Goal: Transaction & Acquisition: Purchase product/service

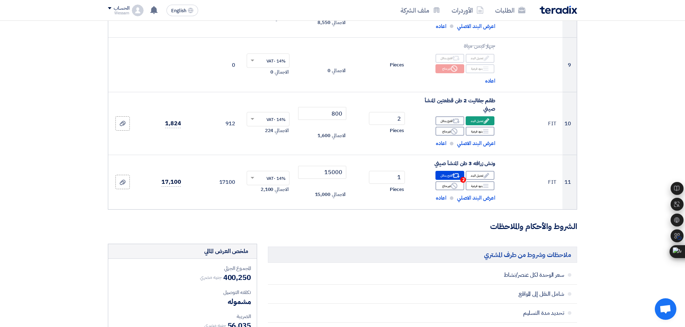
click at [608, 194] on section "تفاصيل الطلب # الكود/الموديل البيان/الوصف الكمية/العدد سعر الوحدة (EGP) الضرائب…" at bounding box center [342, 86] width 685 height 1222
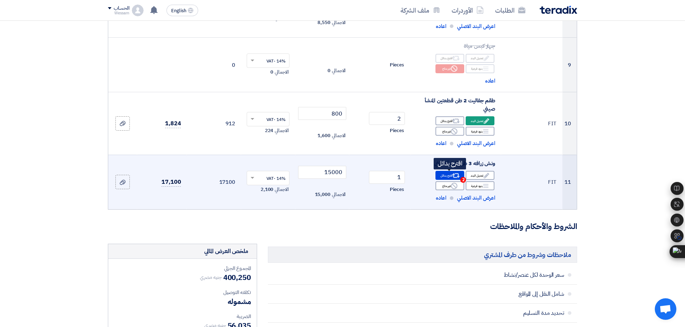
click at [458, 173] on icon "Alternative" at bounding box center [456, 176] width 8 height 8
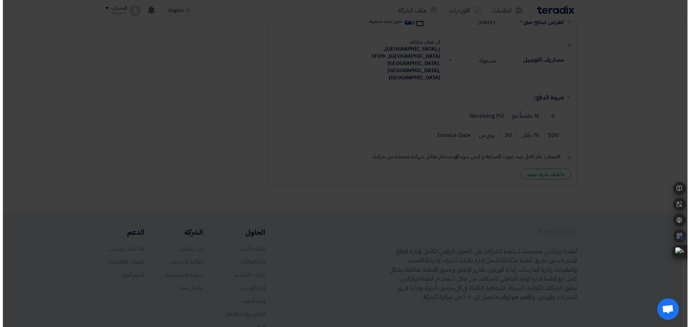
scroll to position [278, 0]
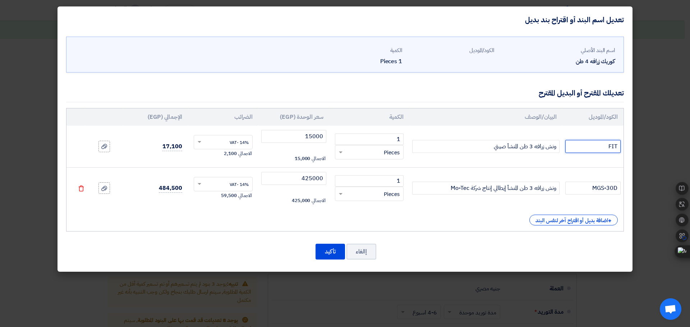
click at [608, 148] on input "FIT" at bounding box center [592, 146] width 55 height 13
click at [523, 140] on input "ونش زرافه 3 طن المنشأ صيني" at bounding box center [485, 146] width 147 height 13
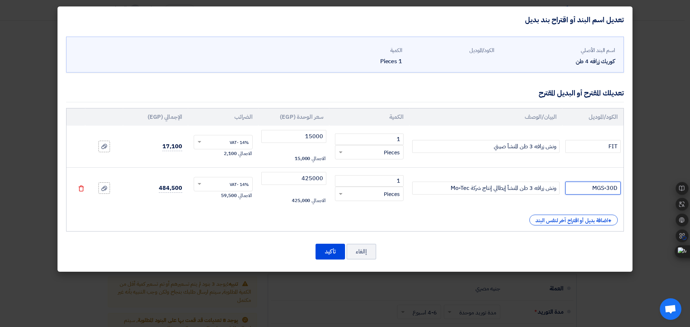
click at [595, 188] on input "MGS-30D" at bounding box center [592, 188] width 55 height 13
click at [602, 148] on input "FIT" at bounding box center [592, 146] width 55 height 13
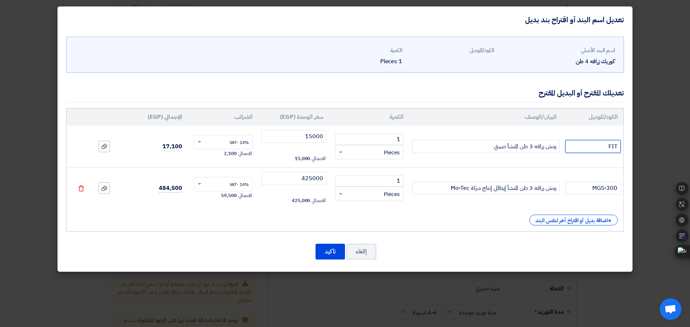
paste input "MGS-30D"
type input "MGS-30D"
click at [516, 147] on input "ونش زرافه 3 طن المنشأ صيني" at bounding box center [485, 146] width 147 height 13
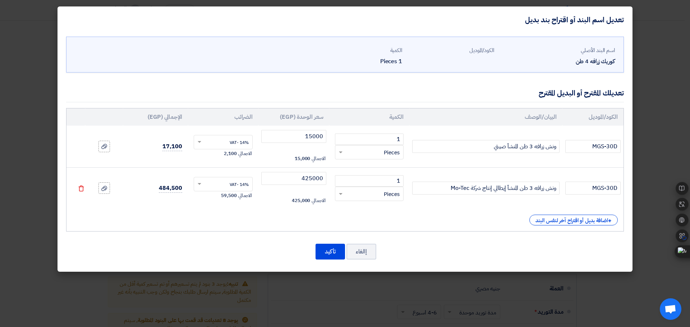
click at [516, 196] on td "ونش زرافه 3 طن المنشأ إيطالي إنتاج شركة Mo-Tec" at bounding box center [485, 188] width 153 height 42
click at [517, 191] on input "ونش زرافه 3 طن المنشأ إيطالي إنتاج شركة Mo-Tec" at bounding box center [485, 188] width 147 height 13
click at [515, 147] on input "ونش زرافه 3 طن المنشأ صيني" at bounding box center [485, 146] width 147 height 13
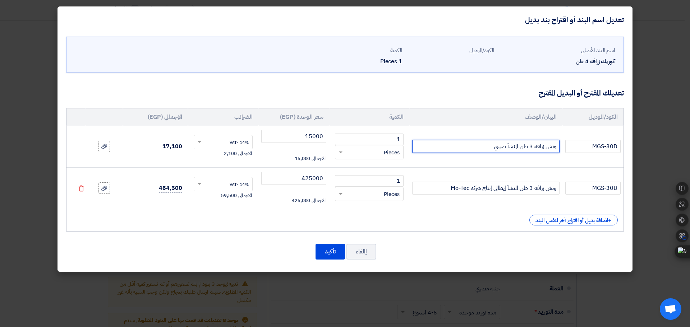
click at [515, 147] on input "ونش زرافه 3 طن المنشأ صيني" at bounding box center [485, 146] width 147 height 13
paste input "يطالي إنتاج شركة Mo-Tec"
type input "ونش زرافه 3 طن المنشأ إيطالي إنتاج شركة Mo-Tec"
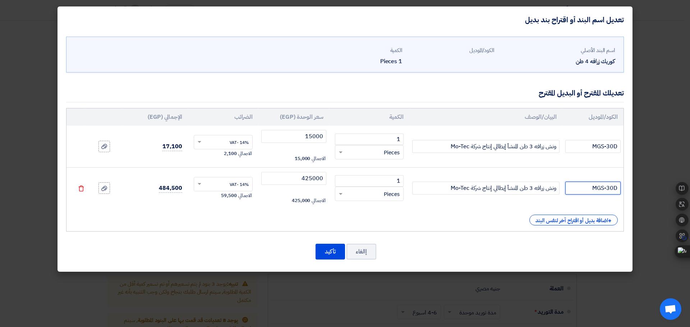
click at [599, 187] on input "MGS-30D" at bounding box center [592, 188] width 55 height 13
paste input "FIT"
type input "FIT"
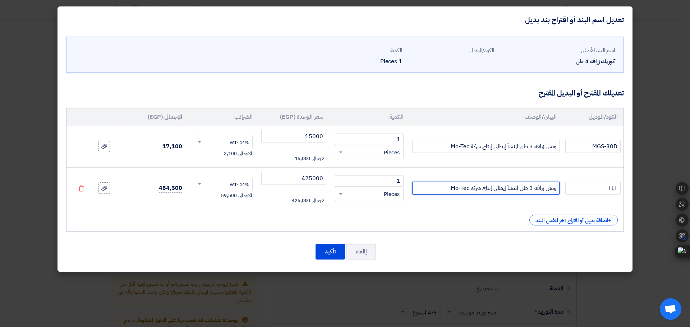
click at [510, 185] on input "ونش زرافه 3 طن المنشأ إيطالي إنتاج شركة Mo-Tec" at bounding box center [485, 188] width 147 height 13
paste input "يني"
type input "ونش زرافه 3 طن المنشأ صيني"
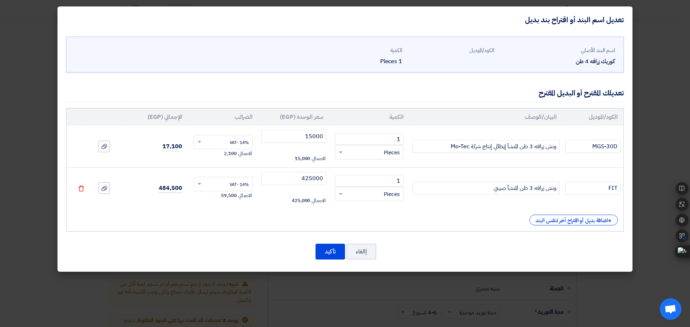
click at [440, 212] on div "الكود/الموديل البيان/الوصف الكمية سعر الوحدة (EGP) الضرائب الإجمالي (EGP) MGS-3…" at bounding box center [345, 170] width 558 height 124
click at [311, 135] on input "15000" at bounding box center [293, 136] width 65 height 13
click at [313, 178] on input "425000" at bounding box center [293, 178] width 65 height 13
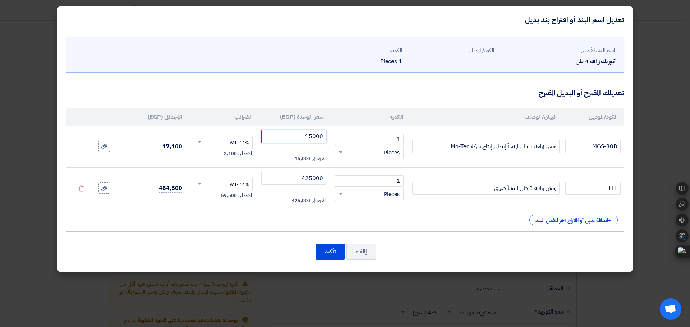
click at [310, 138] on input "15000" at bounding box center [293, 136] width 65 height 13
type input "425000"
click at [318, 181] on input "425000" at bounding box center [293, 178] width 65 height 13
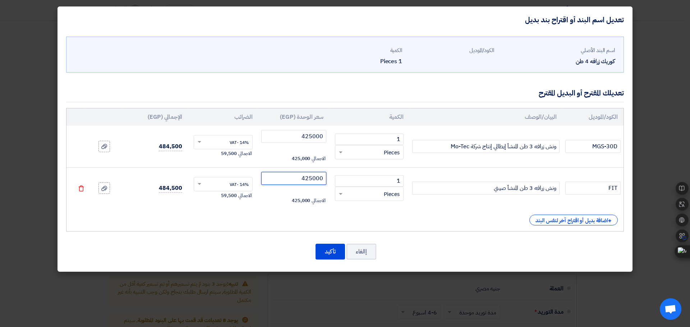
click at [318, 181] on input "425000" at bounding box center [293, 178] width 65 height 13
type input "16000"
click at [289, 216] on div "+ اضافة بديل أو اقتراح آخر لنفس البند" at bounding box center [345, 220] width 546 height 11
click at [329, 253] on button "تأكيد" at bounding box center [330, 252] width 29 height 16
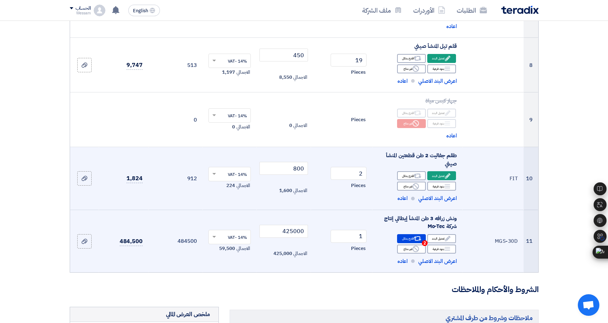
scroll to position [539, 0]
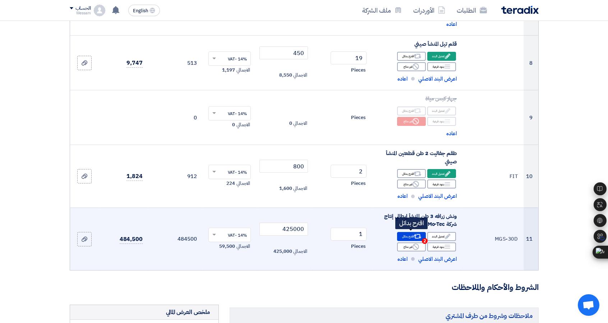
click at [418, 234] on icon "Alternative" at bounding box center [418, 237] width 8 height 8
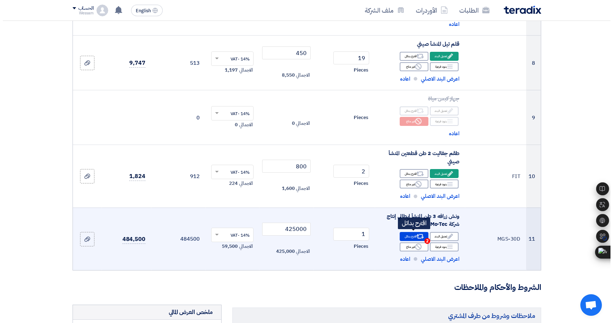
scroll to position [226, 0]
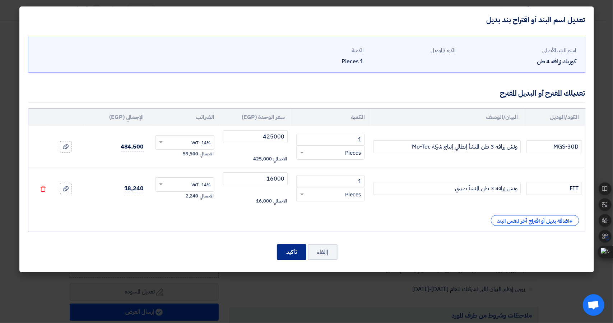
click at [292, 251] on button "تأكيد" at bounding box center [291, 252] width 29 height 16
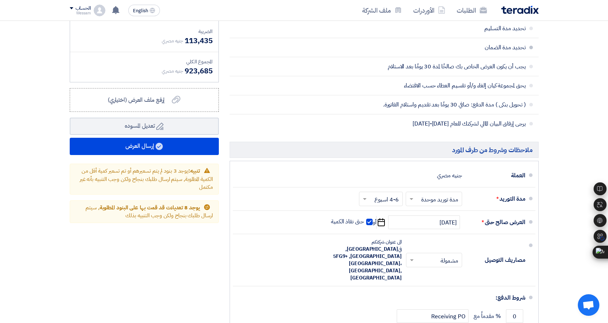
scroll to position [899, 0]
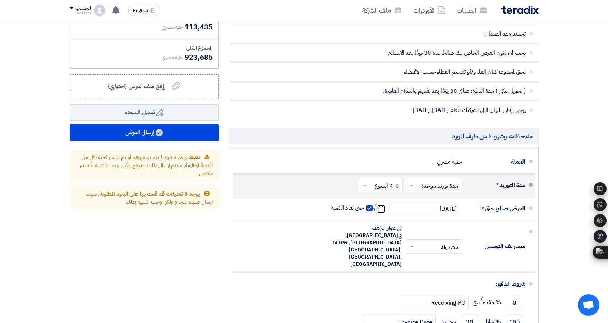
click at [448, 181] on input "text" at bounding box center [432, 186] width 53 height 10
click at [444, 199] on span "مدد توريد متعددة" at bounding box center [440, 200] width 39 height 9
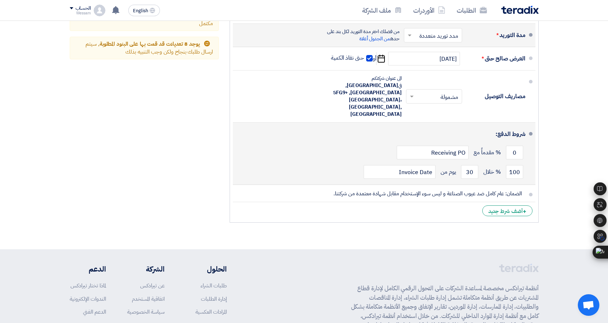
scroll to position [1094, 0]
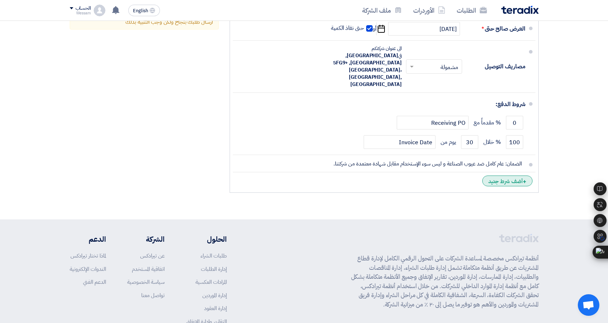
click at [496, 175] on div "+ أضف شرط جديد" at bounding box center [507, 180] width 50 height 11
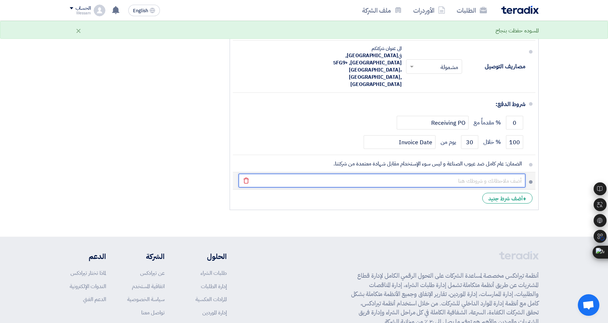
click at [482, 174] on input "text" at bounding box center [382, 181] width 287 height 14
paste input "8) يرجي العلم أن البنود أرقام 6 و11 أساسي وحده واحدة ولا يمكن تجزئتها."
click at [511, 174] on input "8) يرجي العلم أن البنود أرقام 6 و11 أساسي وحده واحدة ولا يمكن تجزئتها." at bounding box center [382, 181] width 287 height 14
type input "يرجي العلم أن البنود أرقام 6 و11 أساسي وحده واحدة ولا يمكن تجزئتها."
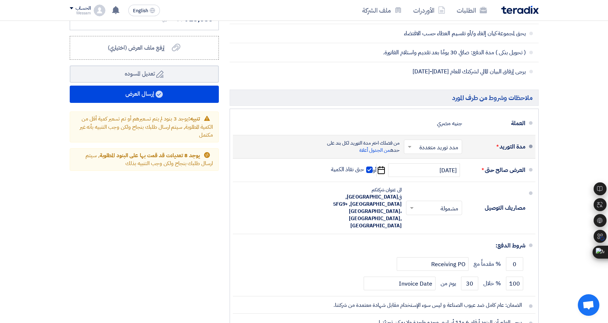
scroll to position [951, 0]
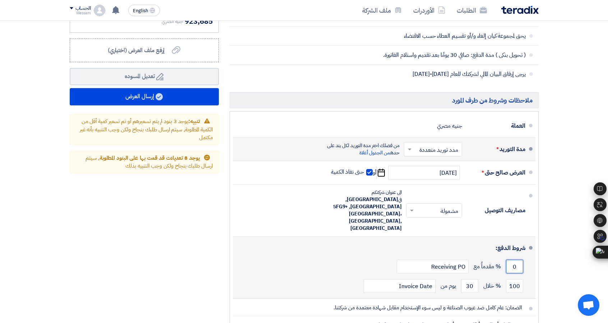
click at [514, 259] on input "0" at bounding box center [514, 266] width 17 height 14
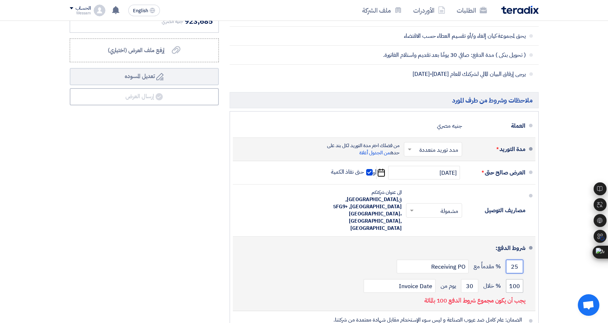
type input "25"
click at [515, 279] on input "100" at bounding box center [514, 286] width 17 height 14
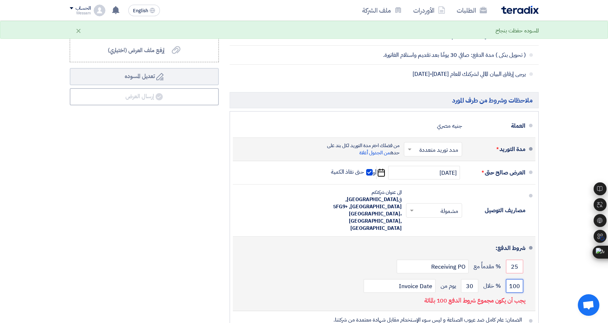
click at [515, 279] on input "100" at bounding box center [514, 286] width 17 height 14
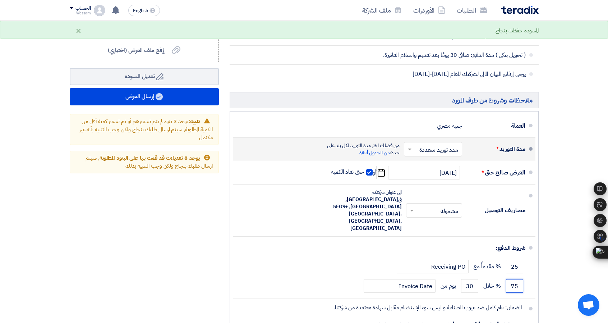
type input "75"
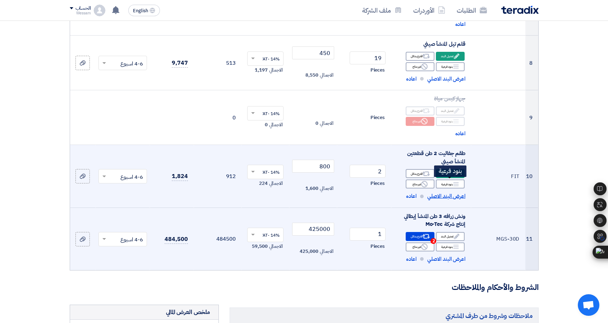
scroll to position [575, 0]
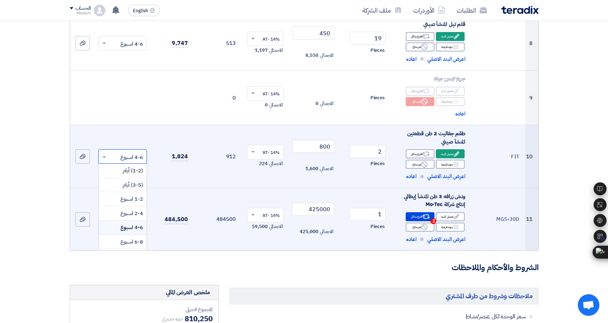
click at [135, 157] on input "text" at bounding box center [127, 157] width 34 height 12
click at [137, 210] on span "2-4 اسبوع" at bounding box center [131, 213] width 23 height 8
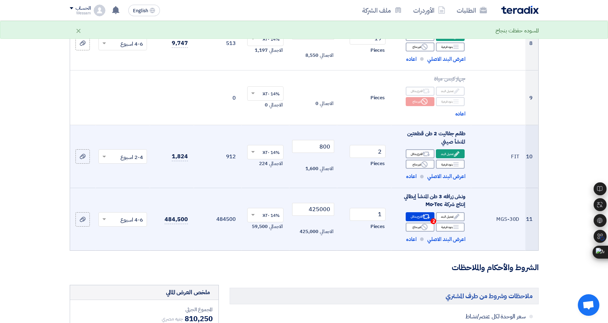
click at [118, 220] on input "text" at bounding box center [127, 220] width 34 height 12
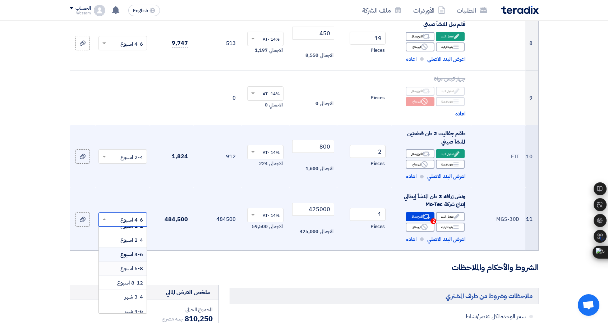
click at [135, 272] on div "6-8 اسبوع" at bounding box center [123, 268] width 48 height 14
click at [247, 260] on form "تفاصيل الطلب # الكود/الموديل البيان/الوصف الكمية/العدد سعر الوحدة (EGP) الضرائب…" at bounding box center [304, 119] width 469 height 1227
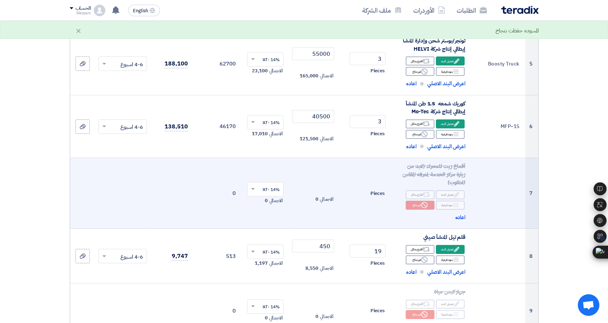
scroll to position [359, 0]
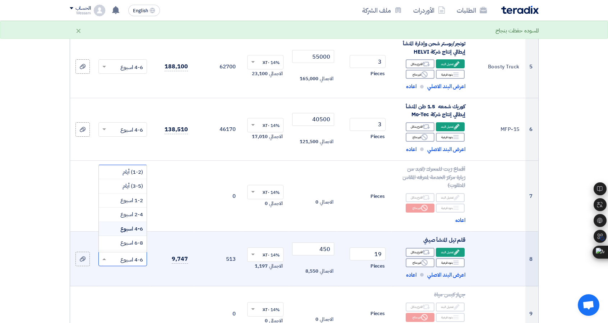
click at [115, 256] on input "text" at bounding box center [127, 259] width 34 height 12
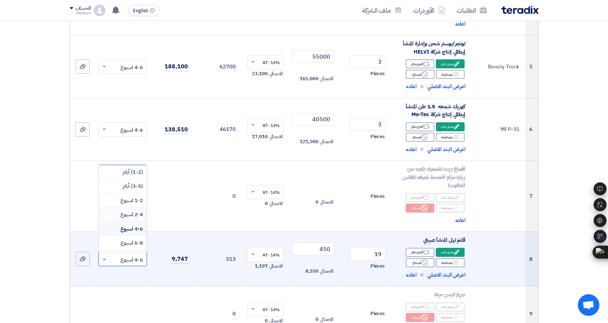
click at [127, 216] on span "2-4 اسبوع" at bounding box center [131, 214] width 23 height 8
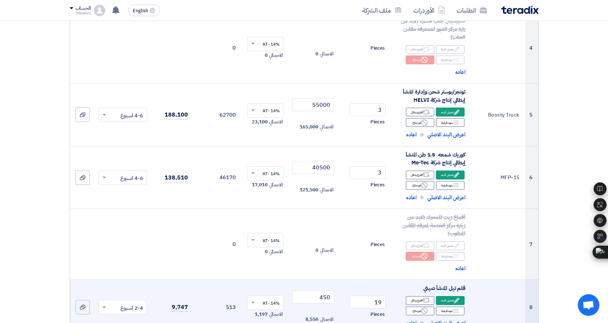
scroll to position [288, 0]
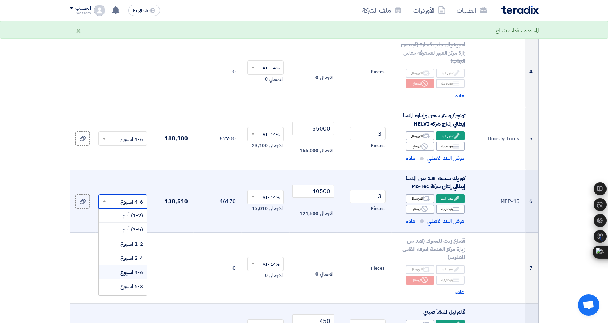
click at [134, 198] on input "text" at bounding box center [127, 202] width 34 height 12
click at [137, 285] on span "6-8 اسبوع" at bounding box center [131, 286] width 23 height 8
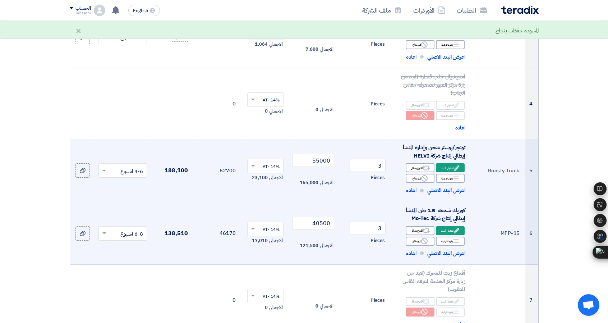
scroll to position [252, 0]
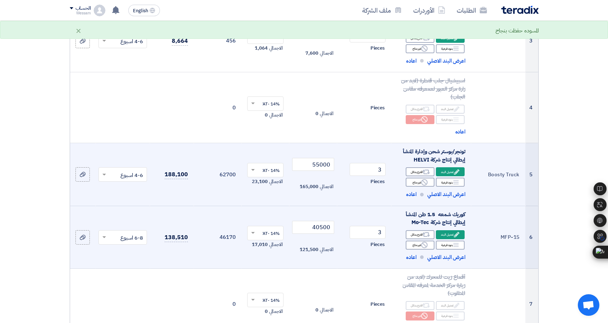
click at [120, 173] on input "text" at bounding box center [127, 175] width 34 height 12
click at [135, 231] on span "2-4 اسبوع" at bounding box center [131, 231] width 23 height 8
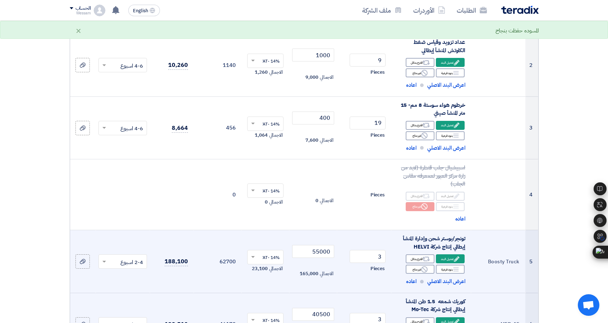
scroll to position [144, 0]
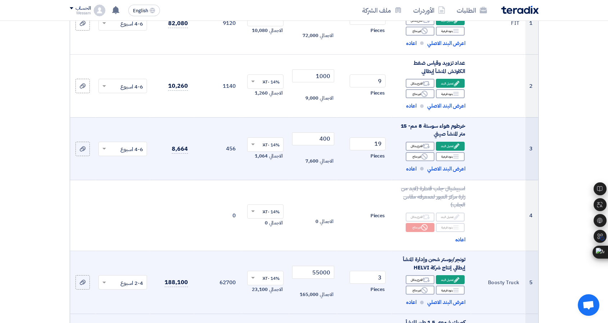
click at [135, 152] on input "text" at bounding box center [127, 149] width 34 height 12
click at [138, 208] on span "2-4 اسبوع" at bounding box center [131, 205] width 23 height 8
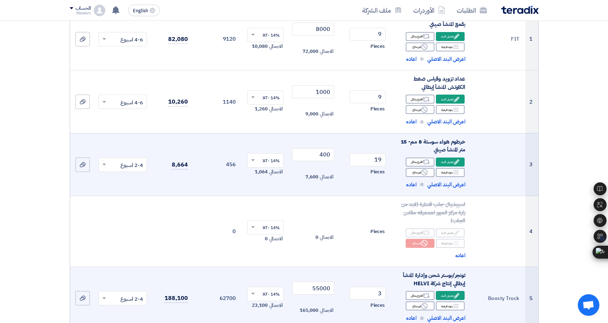
scroll to position [72, 0]
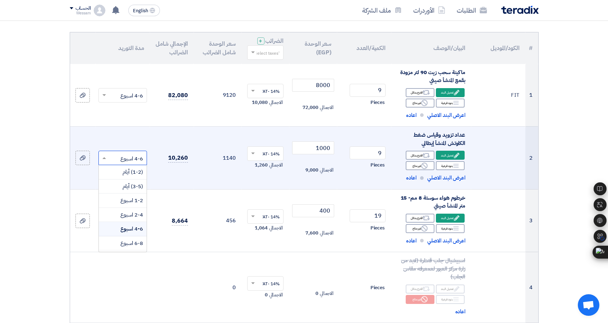
click at [137, 158] on input "text" at bounding box center [127, 159] width 34 height 12
click at [142, 215] on span "2-4 اسبوع" at bounding box center [131, 215] width 23 height 8
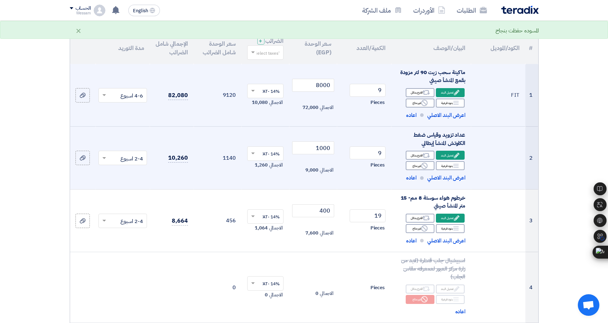
click at [128, 98] on input "text" at bounding box center [127, 96] width 34 height 12
click at [131, 150] on span "2-4 اسبوع" at bounding box center [131, 152] width 23 height 8
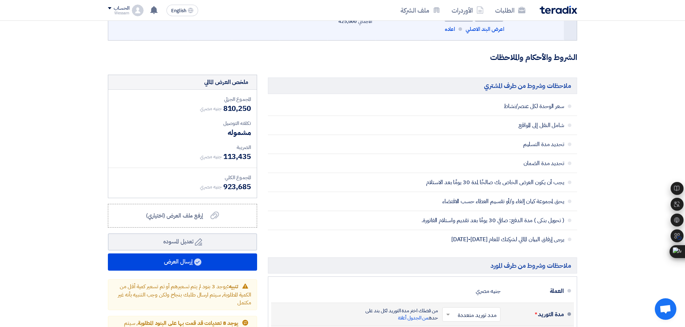
scroll to position [791, 0]
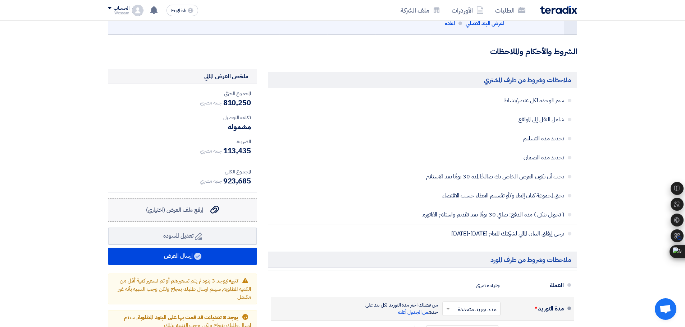
click at [198, 208] on span "إرفع ملف العرض (اختياري)" at bounding box center [174, 210] width 57 height 9
click at [0, 0] on input "إرفع ملف العرض (اختياري) إرفع ملف العرض (اختياري)" at bounding box center [0, 0] width 0 height 0
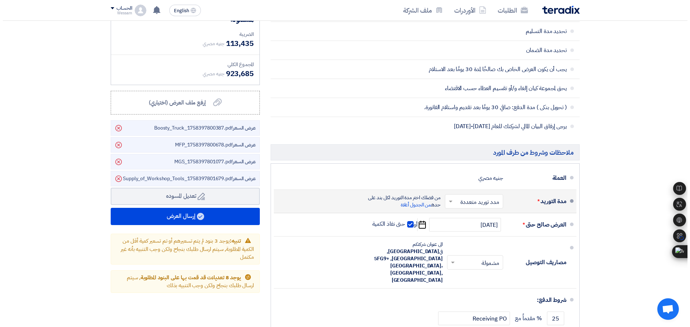
scroll to position [899, 0]
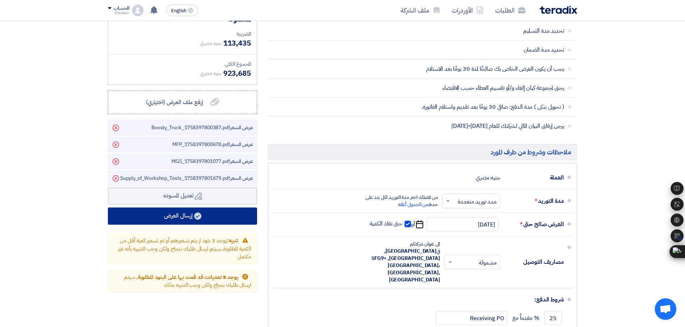
click at [176, 219] on button "إرسال العرض" at bounding box center [182, 216] width 149 height 17
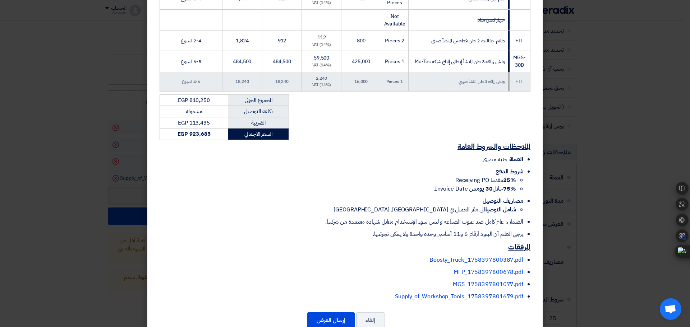
scroll to position [344, 0]
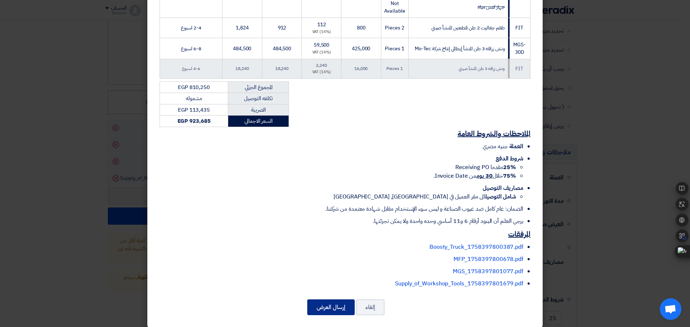
click at [341, 305] on button "إرسال العرض" at bounding box center [330, 308] width 47 height 16
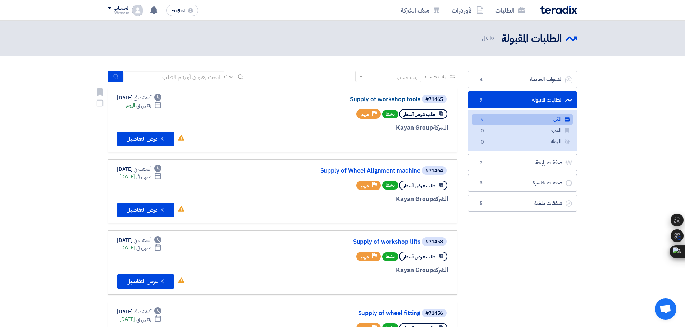
click at [383, 99] on link "Supply of workshop tools" at bounding box center [348, 99] width 144 height 6
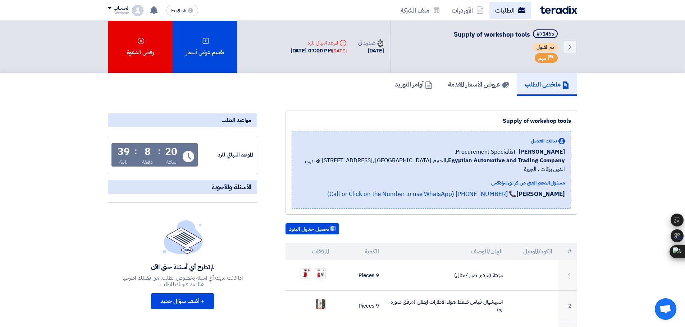
click at [499, 15] on link "الطلبات" at bounding box center [510, 10] width 42 height 17
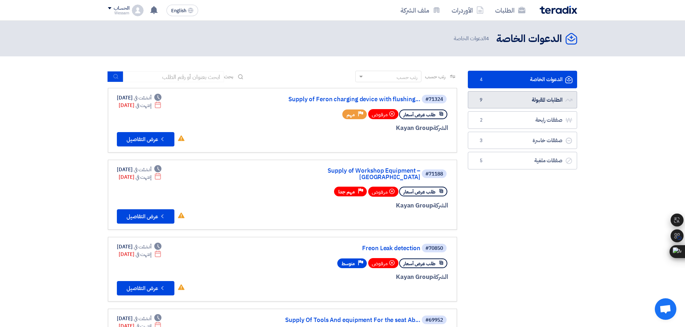
click at [541, 103] on link "الطلبات المقبولة الطلبات المقبولة 9" at bounding box center [522, 100] width 109 height 18
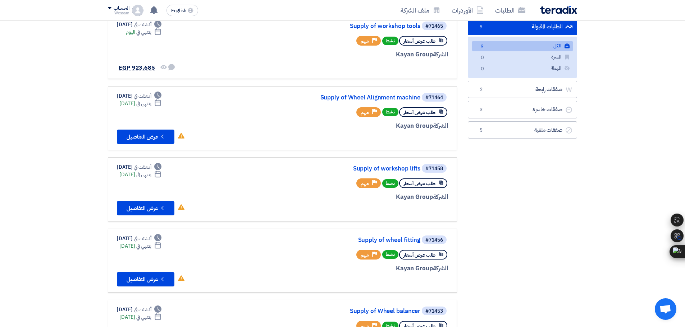
scroll to position [72, 0]
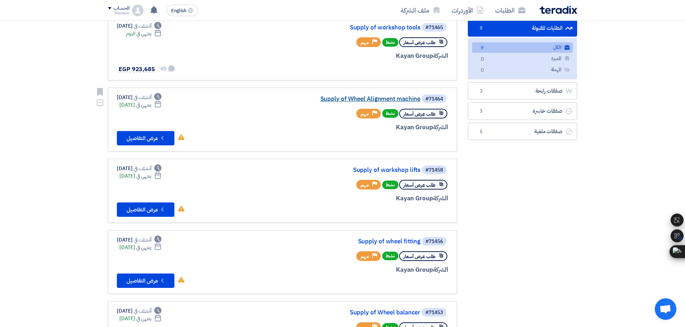
click at [376, 99] on link "Supply of Wheel Alignment machine" at bounding box center [348, 99] width 144 height 6
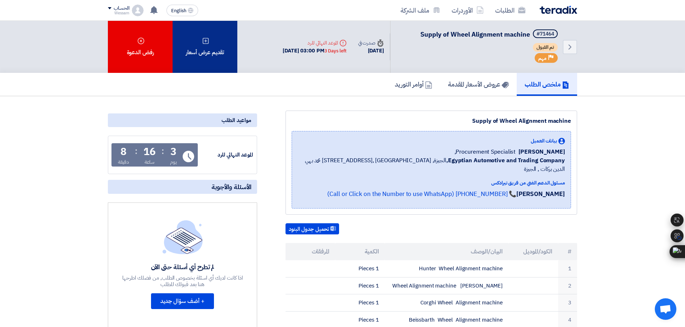
click at [199, 48] on div "تقديم عرض أسعار" at bounding box center [205, 47] width 65 height 52
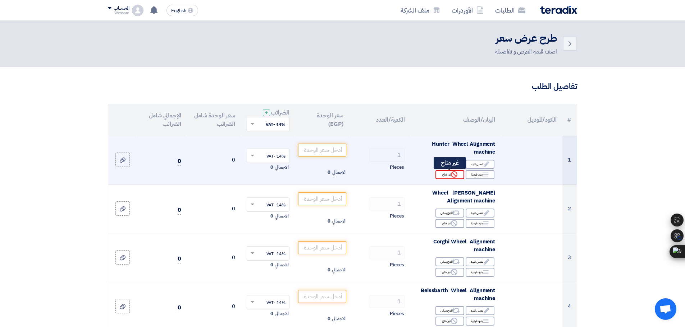
click at [447, 175] on div "Reject غير متاح" at bounding box center [449, 174] width 29 height 9
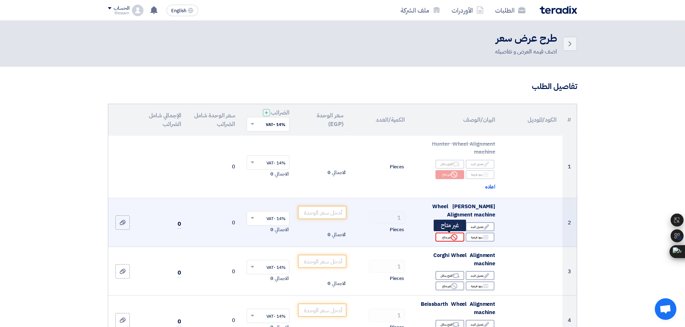
click at [444, 237] on div "Reject غير متاح" at bounding box center [449, 237] width 29 height 9
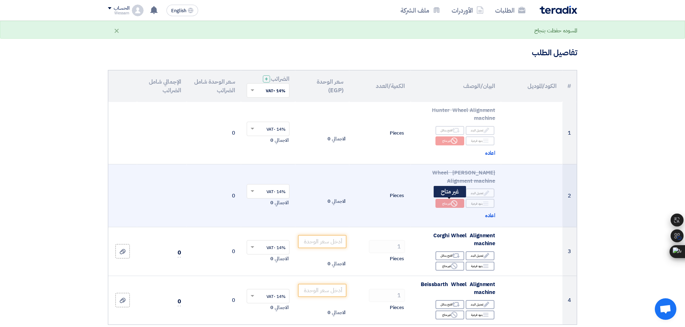
scroll to position [36, 0]
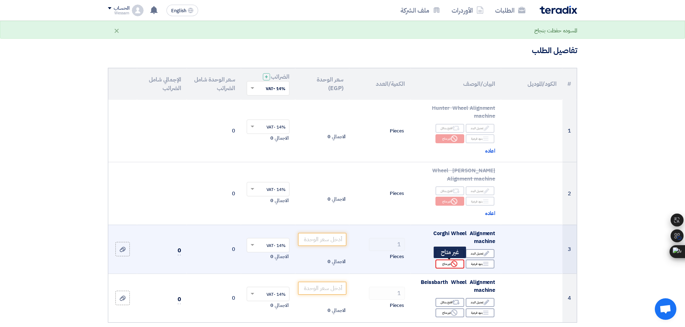
click at [454, 265] on use at bounding box center [454, 264] width 6 height 6
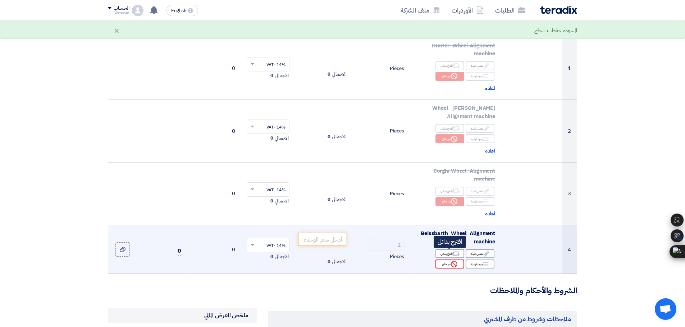
scroll to position [108, 0]
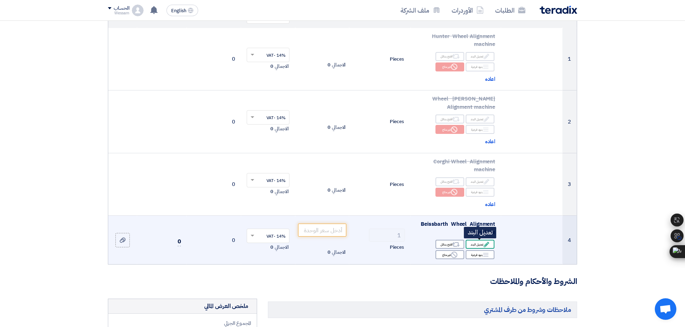
click at [474, 247] on div "Edit تعديل البند" at bounding box center [479, 244] width 29 height 9
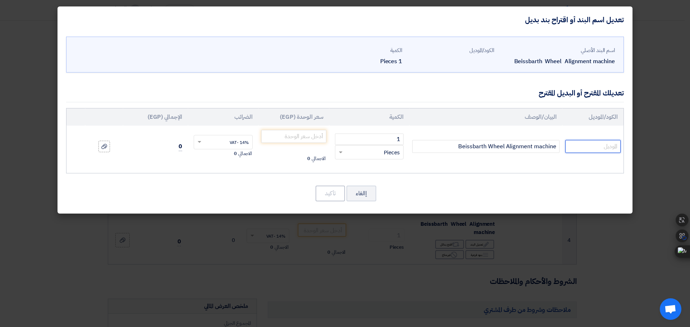
click at [601, 148] on input "text" at bounding box center [592, 146] width 55 height 13
paste input "VAS 701 011"
type input "VAS 701 011"
click at [285, 135] on input "number" at bounding box center [293, 136] width 65 height 13
click at [299, 136] on input "number" at bounding box center [293, 136] width 65 height 13
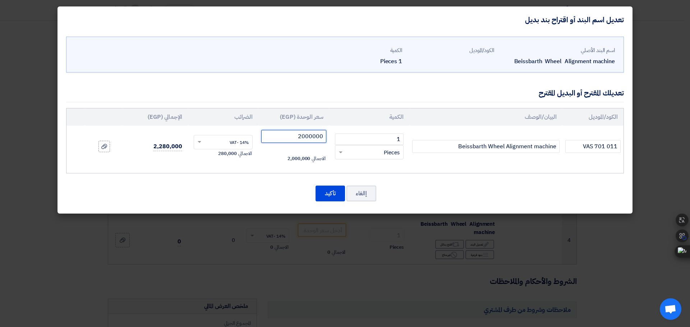
type input "2000000"
click at [259, 165] on td "2000000 الاجمالي 2,000,000" at bounding box center [293, 147] width 71 height 42
click at [329, 193] on button "تأكيد" at bounding box center [330, 194] width 29 height 16
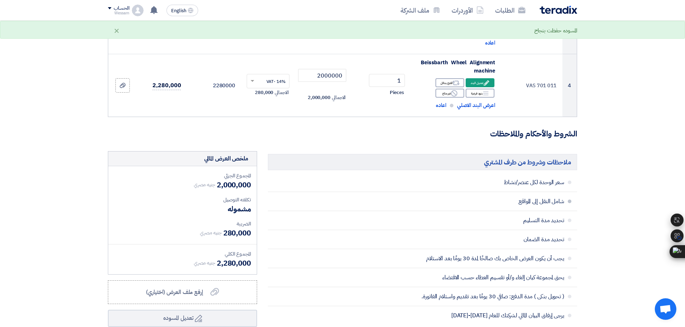
scroll to position [288, 0]
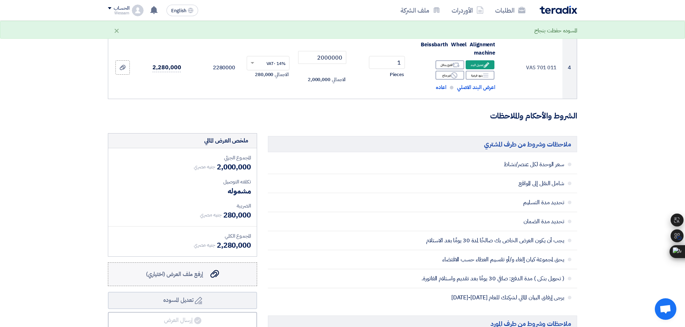
click at [232, 271] on label "إرفع ملف العرض (اختياري) إرفع ملف العرض (اختياري)" at bounding box center [182, 275] width 149 height 24
click at [0, 0] on input "إرفع ملف العرض (اختياري) إرفع ملف العرض (اختياري)" at bounding box center [0, 0] width 0 height 0
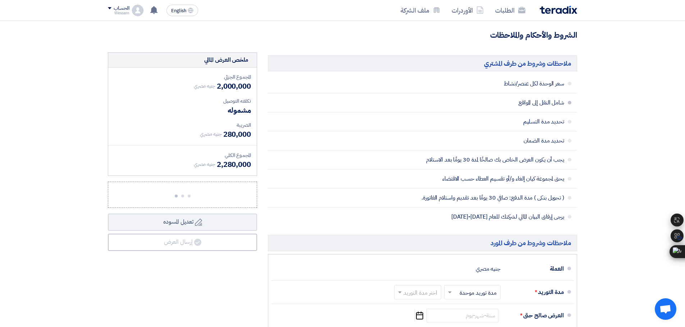
scroll to position [395, 0]
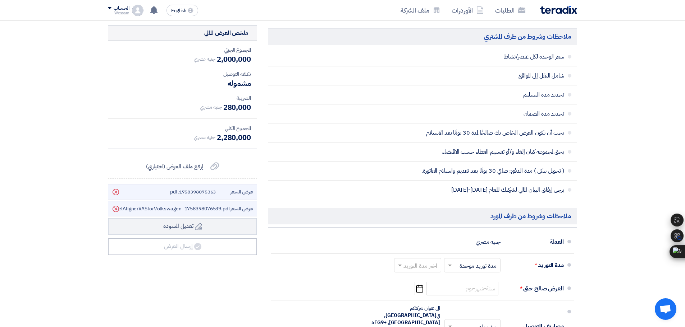
click at [226, 188] on span "عرض السعر _____1758398075363.pdf" at bounding box center [211, 192] width 83 height 8
click at [118, 192] on icon "Delete" at bounding box center [116, 192] width 12 height 12
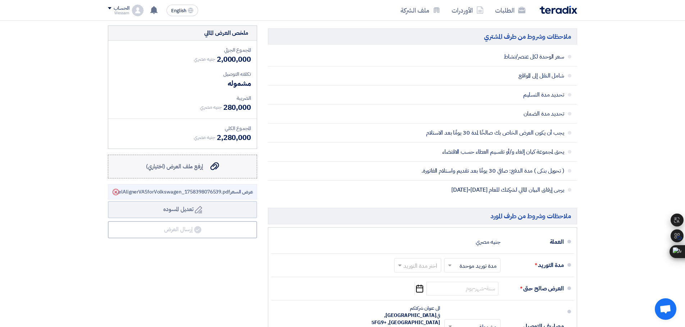
click at [205, 170] on div "إرفع ملف العرض (اختياري) إرفع ملف العرض (اختياري)" at bounding box center [182, 166] width 73 height 9
click at [0, 0] on input "إرفع ملف العرض (اختياري) إرفع ملف العرض (اختياري)" at bounding box center [0, 0] width 0 height 0
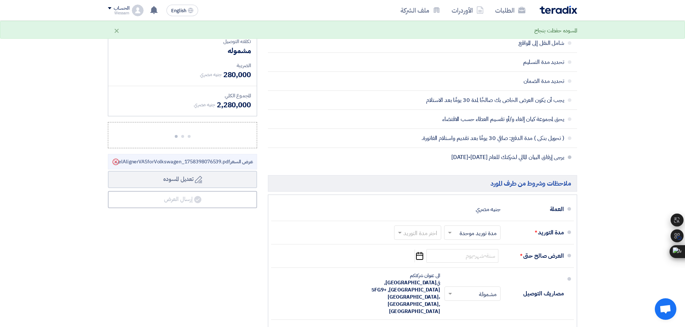
scroll to position [431, 0]
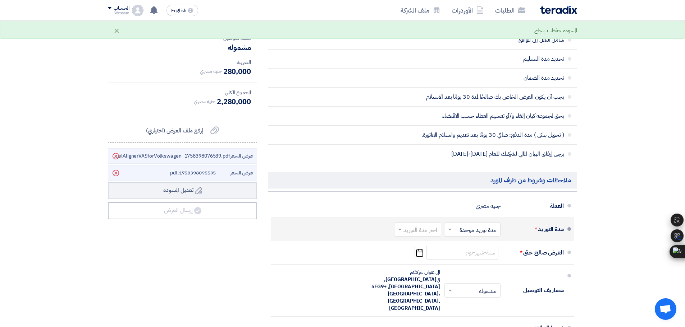
click at [484, 226] on input "text" at bounding box center [470, 230] width 53 height 10
click at [481, 224] on div "اختر مدة التوريد × مدة توريد موحدة ×" at bounding box center [472, 229] width 56 height 14
click at [412, 228] on input "text" at bounding box center [415, 230] width 43 height 10
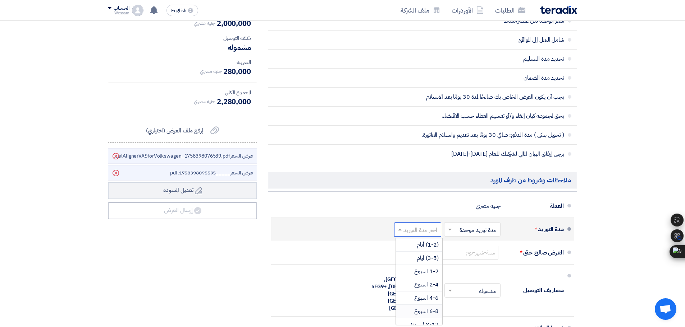
click at [422, 312] on span "6-8 اسبوع" at bounding box center [426, 311] width 24 height 9
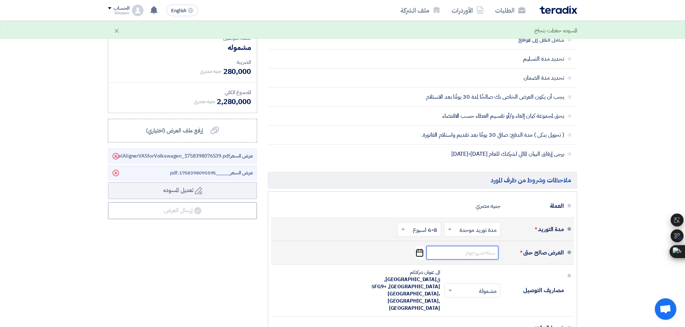
click at [457, 251] on input at bounding box center [462, 253] width 72 height 14
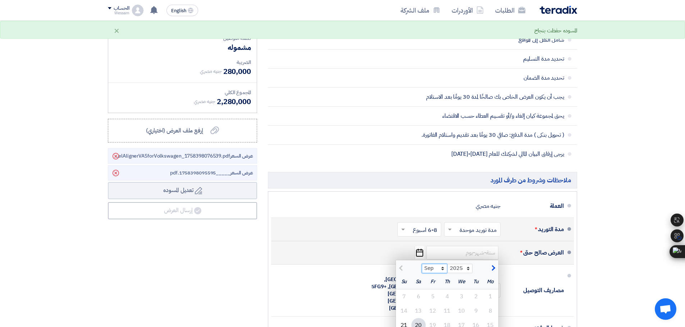
click at [442, 269] on select "Sep Oct Nov Dec" at bounding box center [435, 268] width 26 height 9
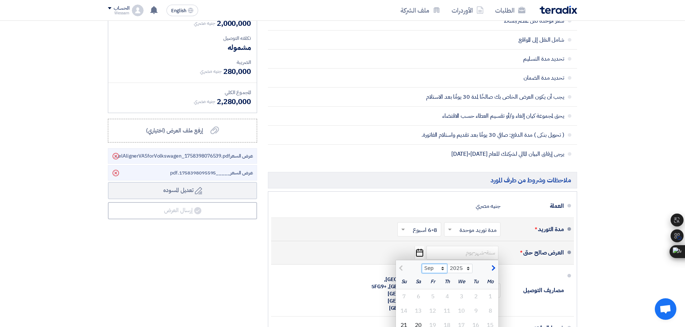
select select "10"
click at [422, 264] on select "Sep Oct Nov Dec" at bounding box center [435, 268] width 26 height 9
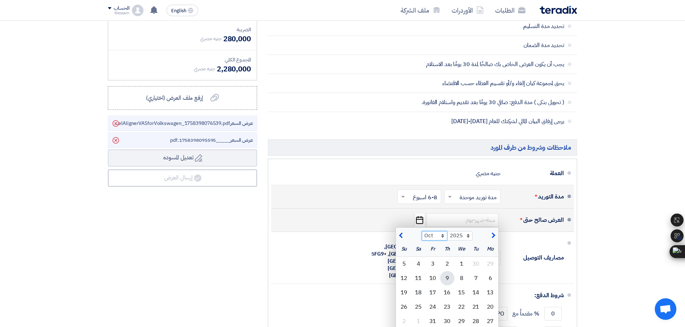
scroll to position [467, 0]
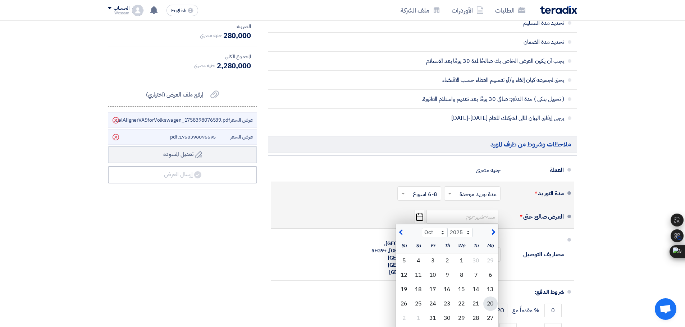
click at [489, 307] on div "20" at bounding box center [490, 304] width 14 height 14
type input "[DATE]"
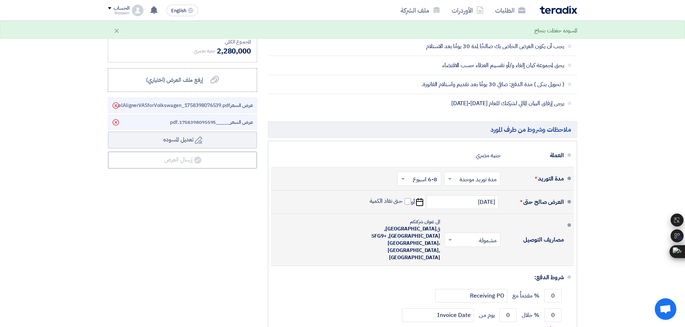
scroll to position [539, 0]
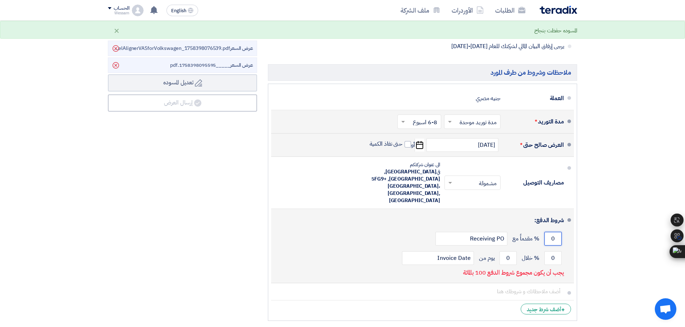
click at [553, 232] on input "0" at bounding box center [552, 239] width 17 height 14
type input "25"
click at [553, 252] on input "0" at bounding box center [552, 259] width 17 height 14
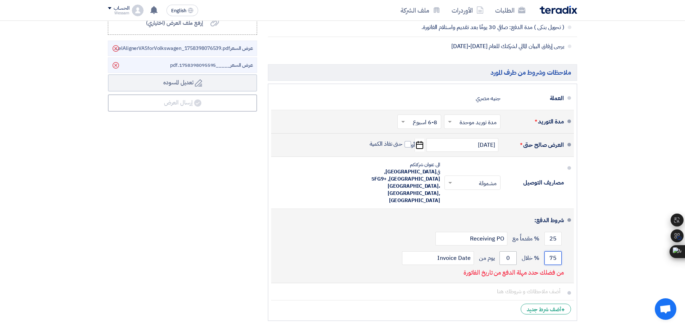
type input "75"
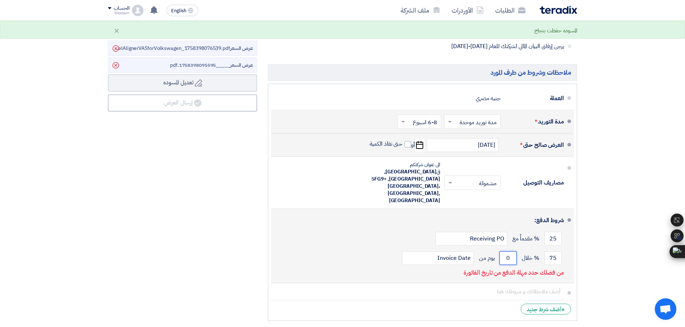
click at [506, 252] on input "0" at bounding box center [507, 259] width 17 height 14
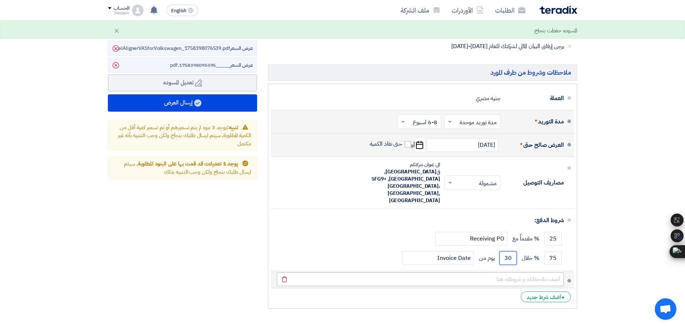
type input "30"
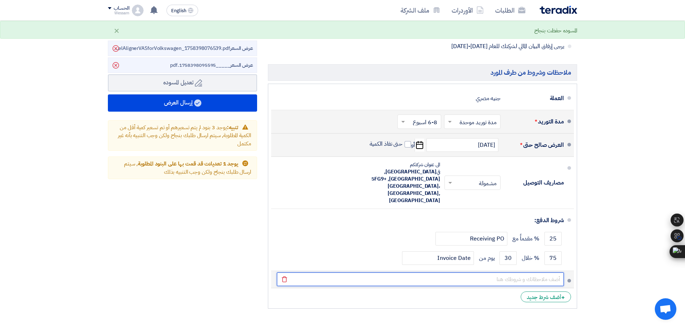
click at [521, 273] on input "text" at bounding box center [420, 280] width 287 height 14
type input "الضمان: عام كامل ضد عيوب الصناعة و ليس سوء الإستخدام مقابل شهادة معتمدة من شركت…"
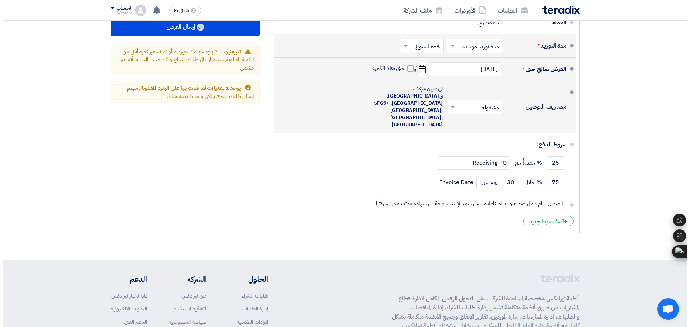
scroll to position [482, 0]
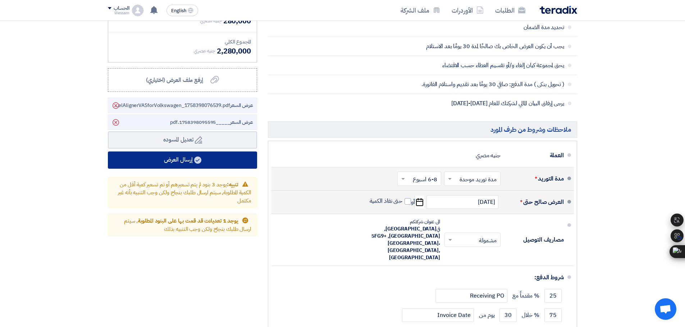
click at [206, 157] on button "إرسال العرض" at bounding box center [182, 160] width 149 height 17
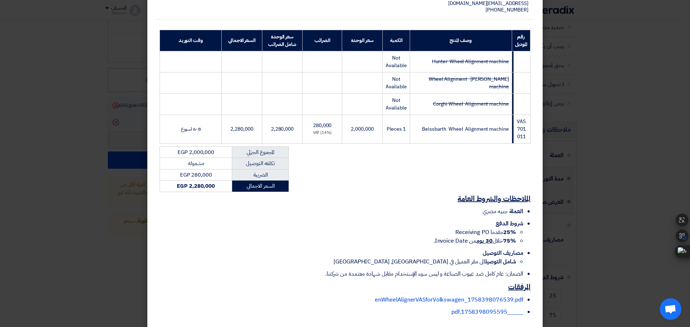
scroll to position [150, 0]
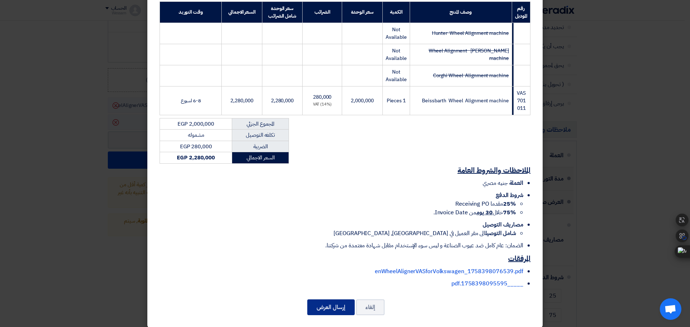
click at [330, 300] on button "إرسال العرض" at bounding box center [330, 308] width 47 height 16
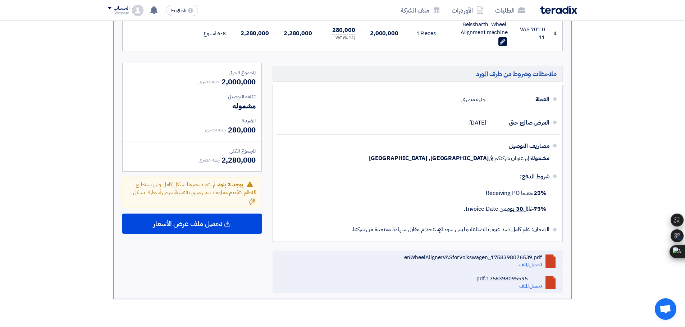
scroll to position [395, 0]
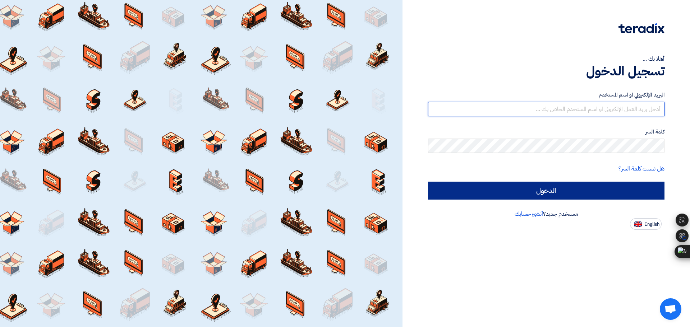
type input "[EMAIL_ADDRESS][DOMAIN_NAME]"
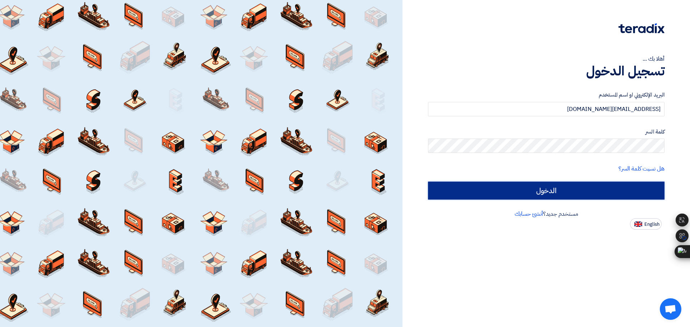
click at [605, 188] on input "الدخول" at bounding box center [546, 191] width 236 height 18
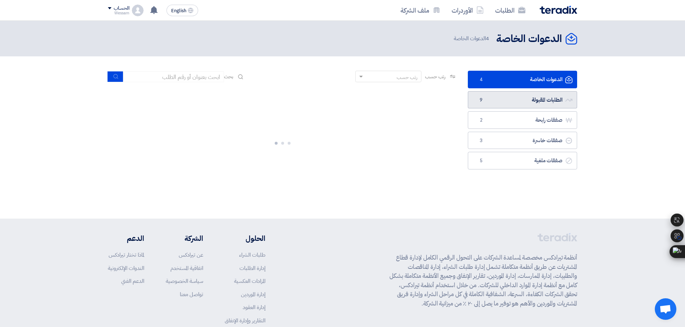
click at [537, 97] on link "الطلبات المقبولة الطلبات المقبولة 9" at bounding box center [522, 100] width 109 height 18
